Goal: Transaction & Acquisition: Book appointment/travel/reservation

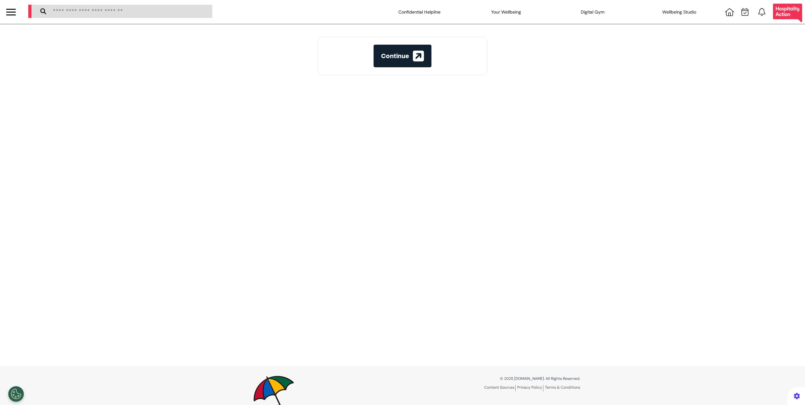
select select "**"
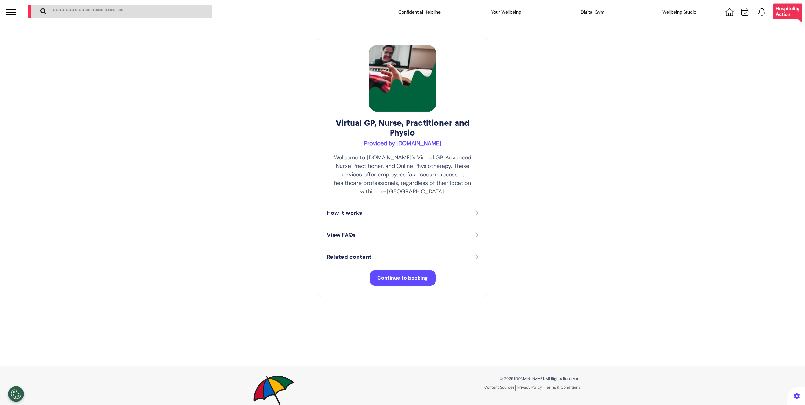
click at [390, 275] on span "Continue to booking" at bounding box center [402, 278] width 51 height 7
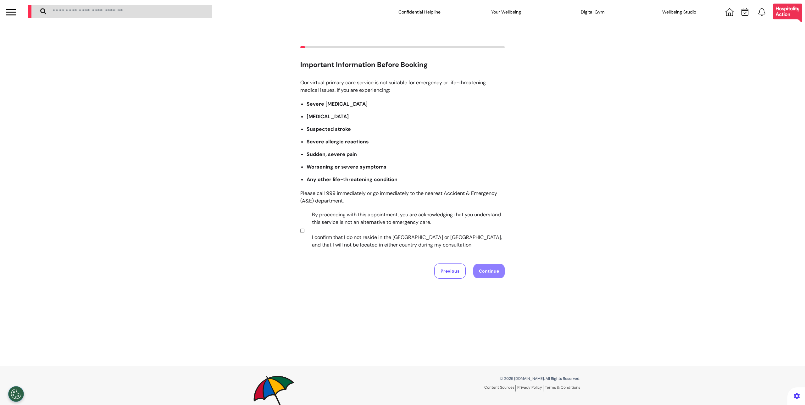
click at [404, 233] on label "By proceeding with this appointment, you are acknowledging that you understand …" at bounding box center [404, 230] width 197 height 38
click at [478, 270] on button "Continue" at bounding box center [488, 271] width 31 height 14
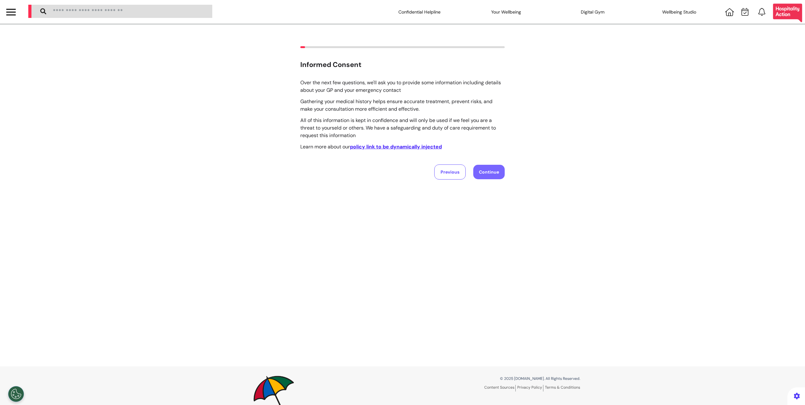
click at [479, 167] on button "Continue" at bounding box center [488, 172] width 31 height 14
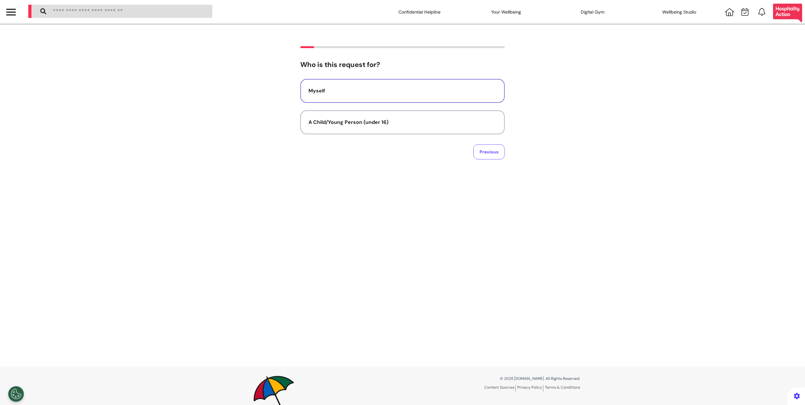
click at [424, 98] on button "Myself" at bounding box center [402, 91] width 204 height 24
select select "****"
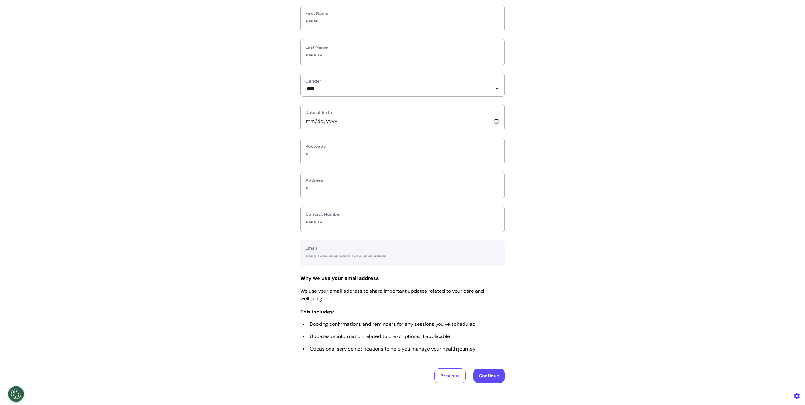
scroll to position [153, 0]
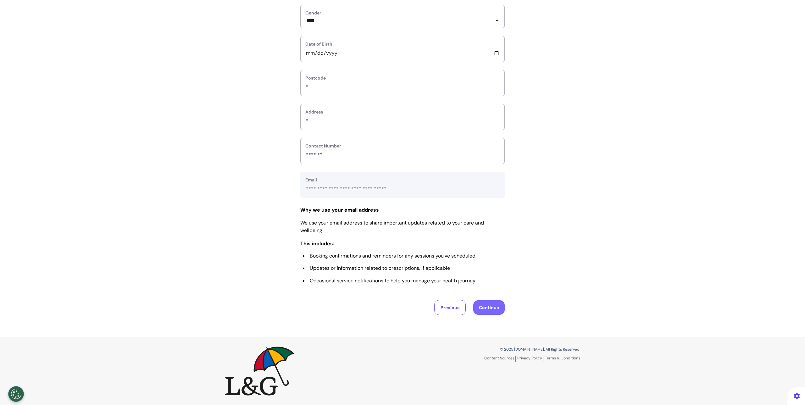
click at [478, 303] on button "Continue" at bounding box center [488, 307] width 31 height 14
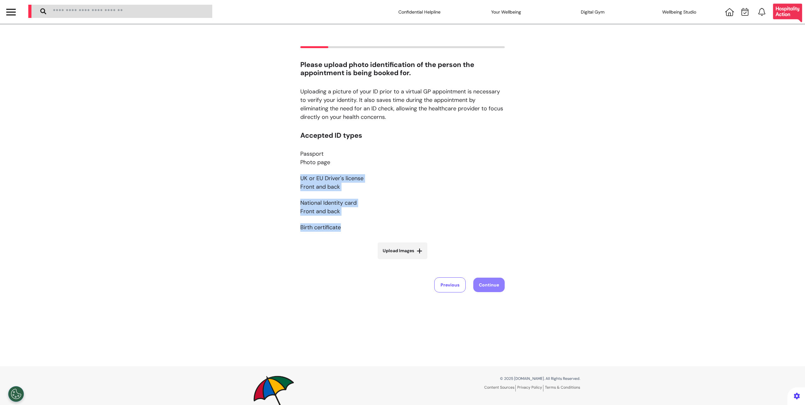
drag, startPoint x: 304, startPoint y: 168, endPoint x: 318, endPoint y: 237, distance: 70.6
click at [318, 237] on p "Accepted ID types Passport Photo page UK or EU Driver's license Front and back …" at bounding box center [402, 185] width 204 height 108
click at [314, 244] on div "Accepted ID types Passport Photo page UK or EU Driver's license Front and back …" at bounding box center [402, 199] width 204 height 136
click at [308, 169] on p "Accepted ID types Passport Photo page UK or EU Driver's license Front and back …" at bounding box center [402, 185] width 204 height 108
click at [310, 162] on p "Passport Photo page" at bounding box center [402, 158] width 204 height 17
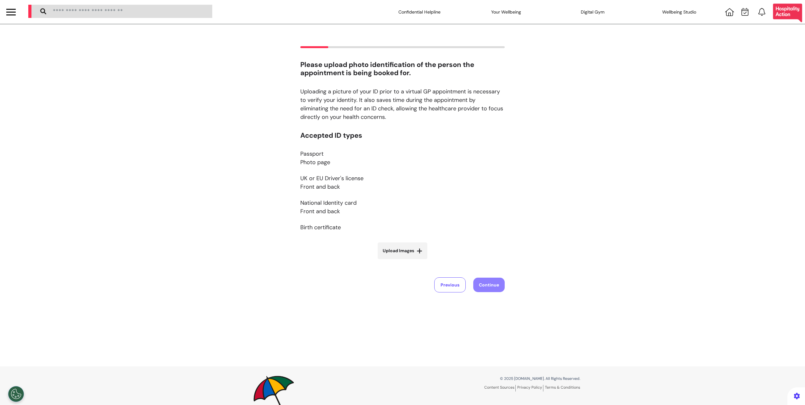
click at [310, 154] on p "Passport Photo page" at bounding box center [402, 158] width 204 height 17
click at [412, 249] on label "Upload Images" at bounding box center [403, 250] width 50 height 17
click at [412, 261] on input "Upload Images" at bounding box center [402, 264] width 75 height 7
type input "**********"
click at [492, 311] on button "Continue" at bounding box center [488, 316] width 31 height 14
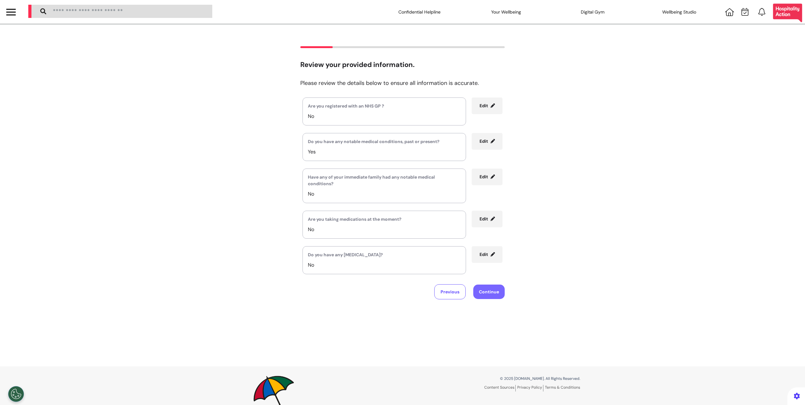
click at [488, 286] on button "Continue" at bounding box center [488, 292] width 31 height 14
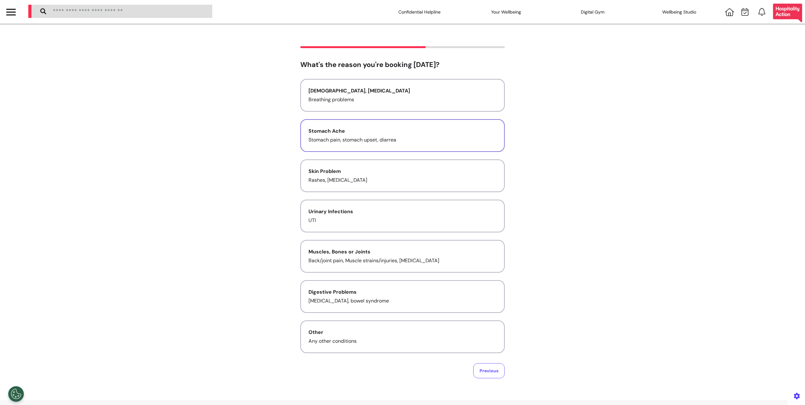
click at [360, 141] on p "Stomach pain, stomach upset, diarrea" at bounding box center [403, 140] width 188 height 8
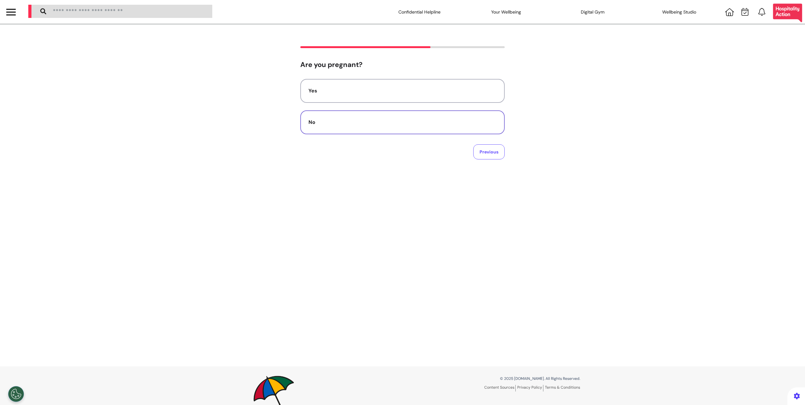
click at [393, 126] on button "No" at bounding box center [402, 122] width 204 height 24
click at [410, 92] on textarea at bounding box center [402, 99] width 194 height 31
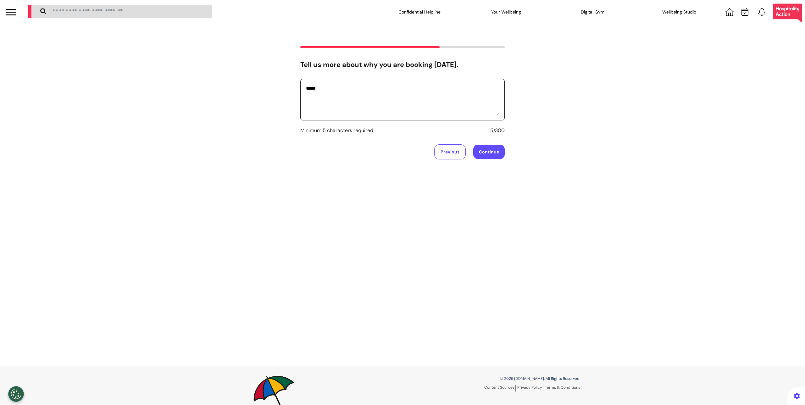
type textarea "*****"
click at [492, 148] on button "Continue" at bounding box center [488, 152] width 31 height 14
click at [467, 127] on button "No" at bounding box center [402, 122] width 204 height 24
click at [467, 127] on button "Audio" at bounding box center [402, 122] width 204 height 24
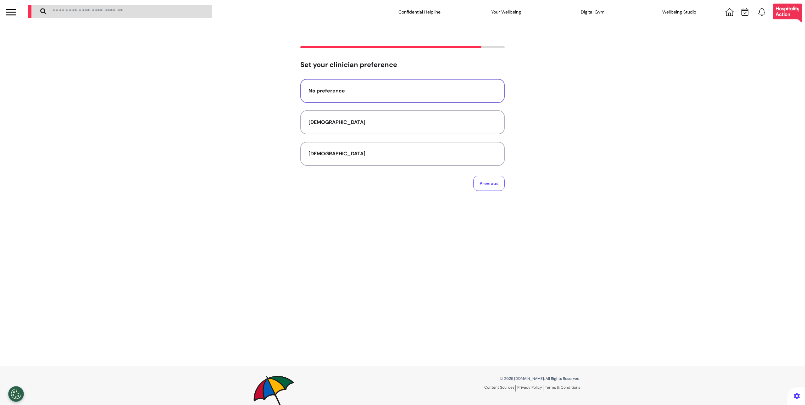
click at [460, 100] on button "No preference" at bounding box center [402, 91] width 204 height 24
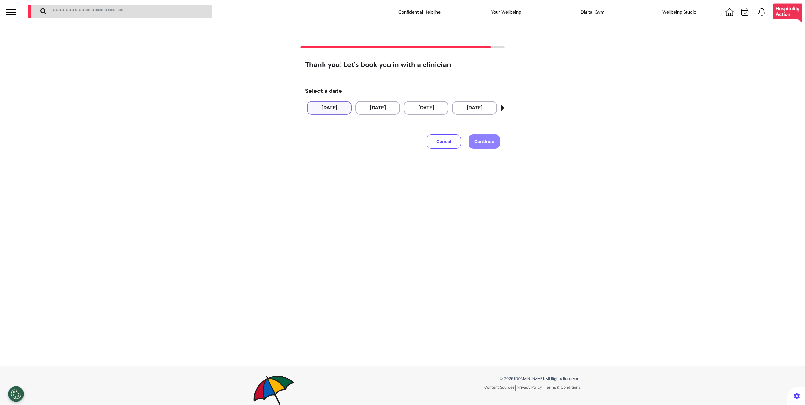
click at [343, 105] on button "[DATE]" at bounding box center [329, 108] width 45 height 14
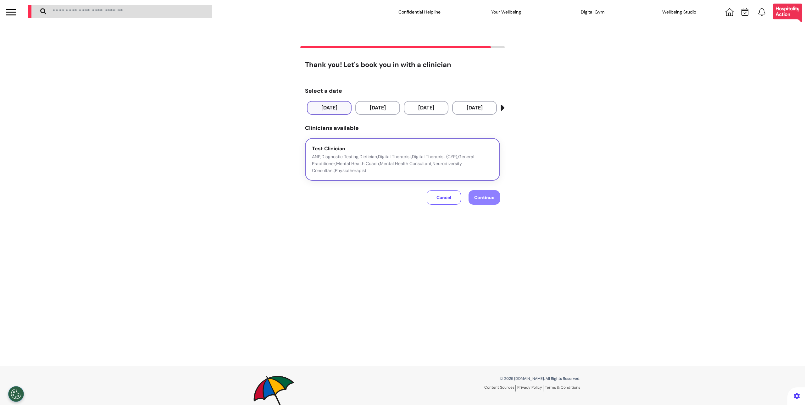
click at [424, 161] on p "ANP;Diagnostic Testing;Dietician;Digital Therapist;Digital Therapist (CYP);Gene…" at bounding box center [402, 163] width 181 height 21
click at [469, 195] on button "Continue" at bounding box center [484, 197] width 31 height 14
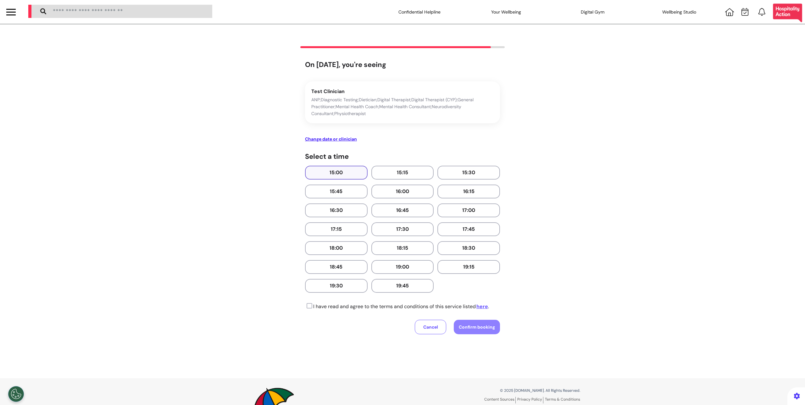
click at [337, 175] on button "15:00" at bounding box center [336, 173] width 63 height 14
click at [308, 305] on icon at bounding box center [308, 306] width 7 height 6
click at [478, 334] on button "Confirm booking" at bounding box center [477, 327] width 46 height 14
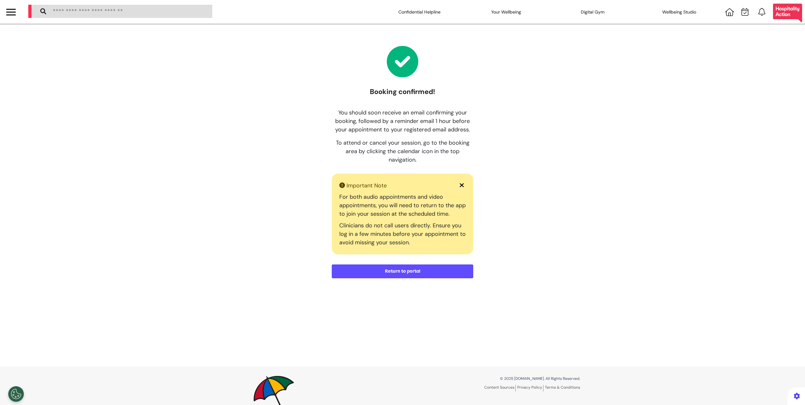
click at [456, 273] on button "Return to portal" at bounding box center [403, 271] width 142 height 14
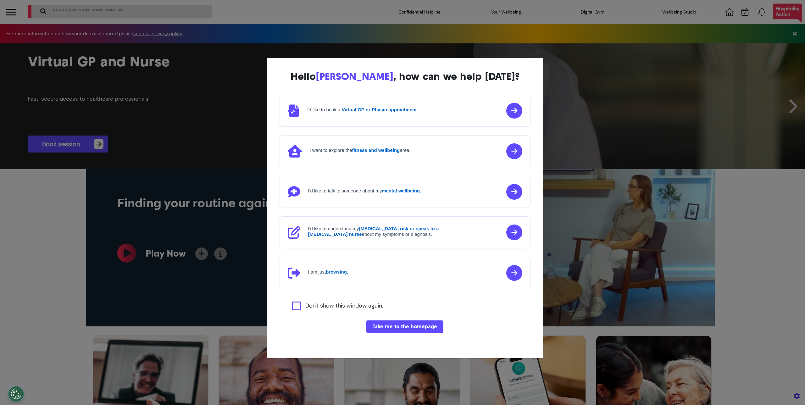
scroll to position [0, 314]
